Goal: Transaction & Acquisition: Obtain resource

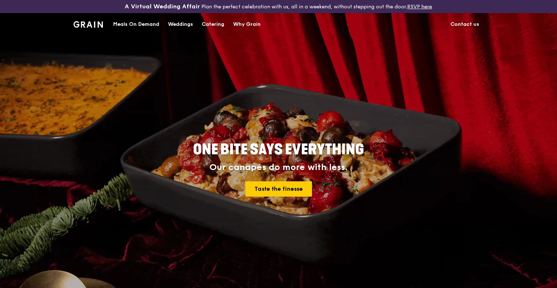
click at [210, 22] on div "Catering" at bounding box center [213, 24] width 23 height 22
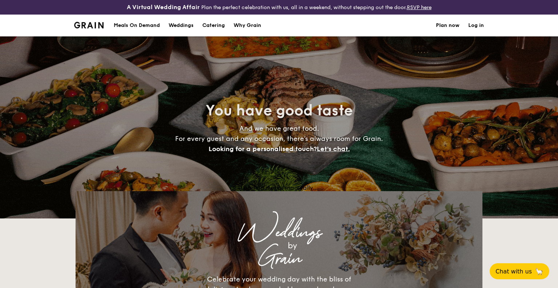
select select
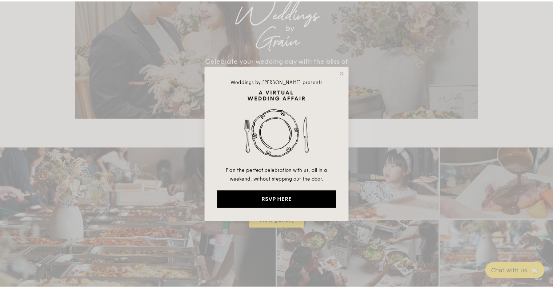
scroll to position [852, 0]
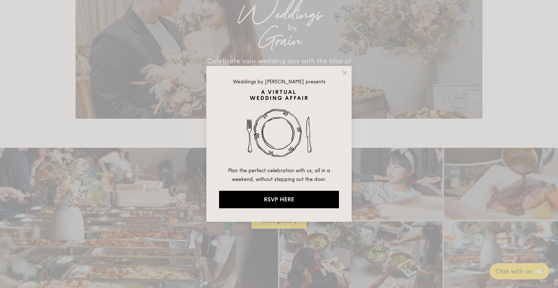
click at [348, 73] on div "Weddings by [PERSON_NAME] presents Plan the perfect celebration with us, all in…" at bounding box center [278, 144] width 145 height 156
click at [345, 73] on icon at bounding box center [345, 73] width 4 height 4
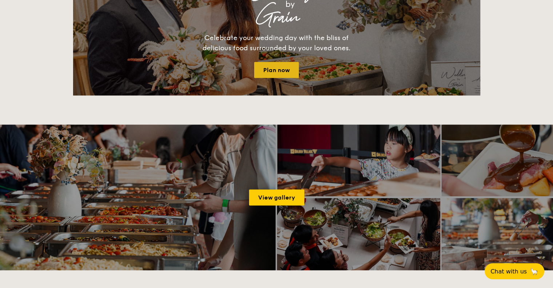
scroll to position [816, 0]
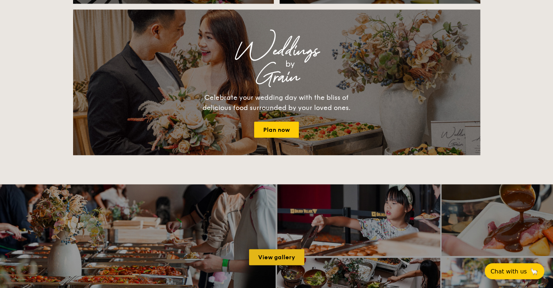
click at [285, 258] on link "View gallery" at bounding box center [276, 257] width 55 height 16
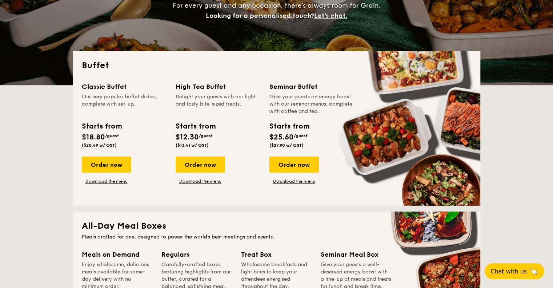
scroll to position [125, 0]
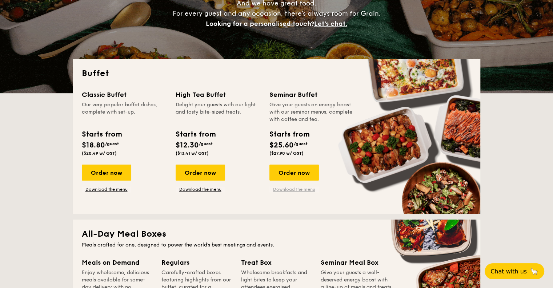
click at [296, 190] on link "Download the menu" at bounding box center [293, 189] width 49 height 6
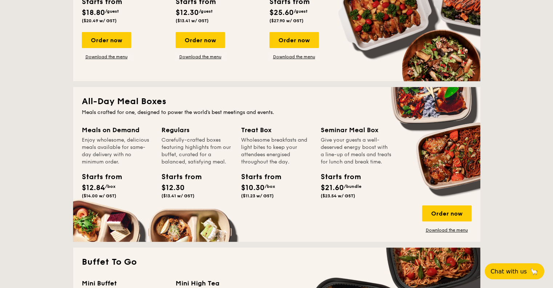
scroll to position [270, 0]
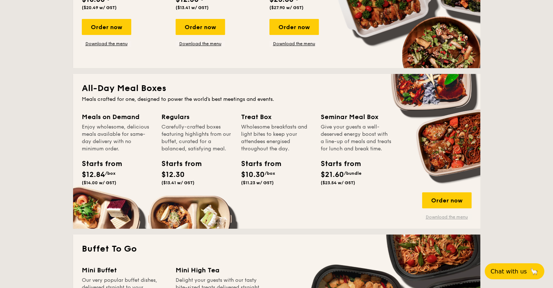
click at [446, 215] on link "Download the menu" at bounding box center [446, 217] width 49 height 6
